Goal: Find contact information: Find contact information

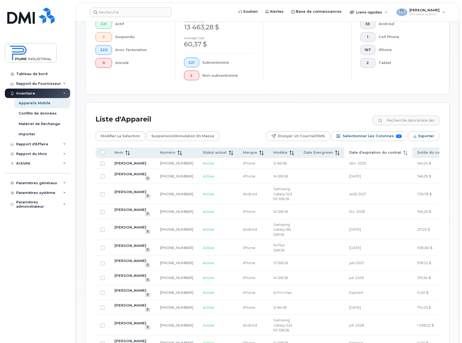
scroll to position [162, 0]
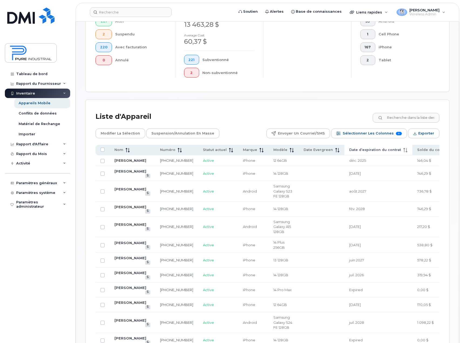
click at [404, 150] on icon at bounding box center [404, 150] width 1 height 4
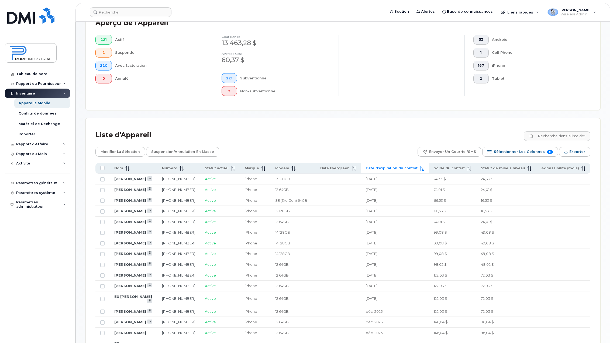
scroll to position [127, 0]
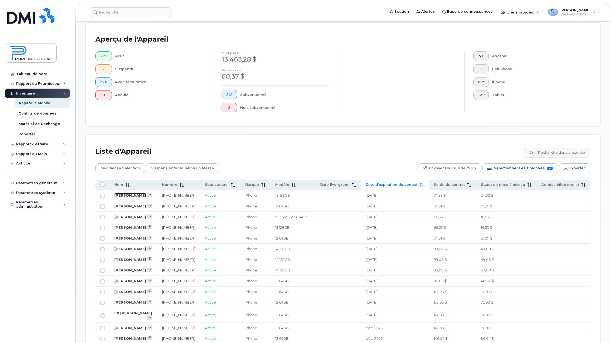
click at [131, 195] on link "[PERSON_NAME]" at bounding box center [130, 195] width 32 height 4
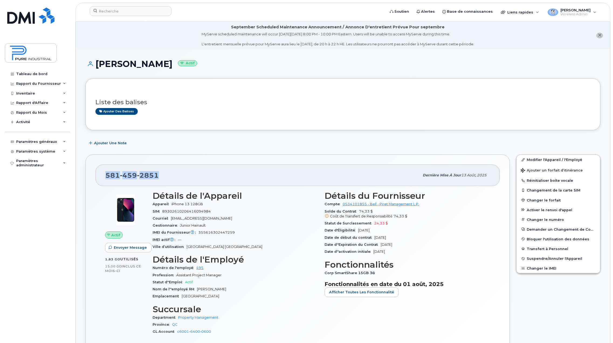
drag, startPoint x: 158, startPoint y: 174, endPoint x: 104, endPoint y: 177, distance: 54.6
click at [104, 177] on div "581 459 2851 Dernière mise à jour 13 août, 2025" at bounding box center [297, 175] width 405 height 22
copy span "581 459 2851"
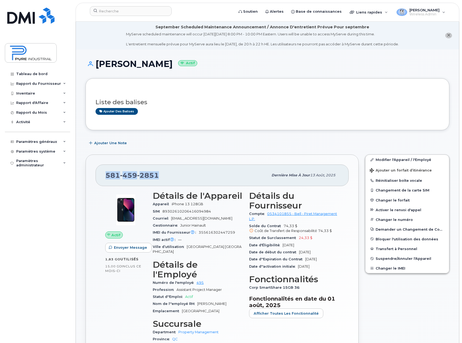
copy span "581 459 2851"
